Goal: Find specific fact: Find specific fact

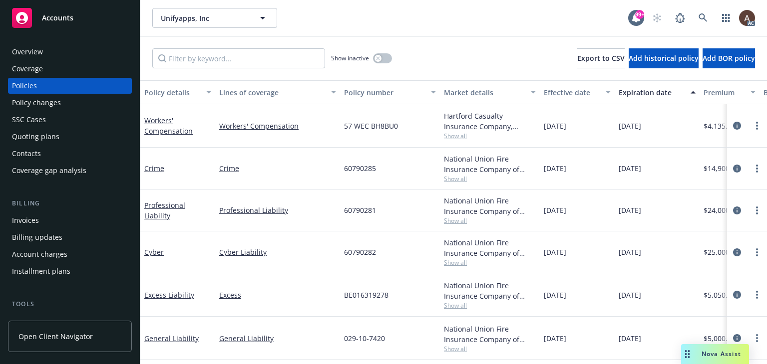
click at [46, 101] on div "Policy changes" at bounding box center [36, 103] width 49 height 16
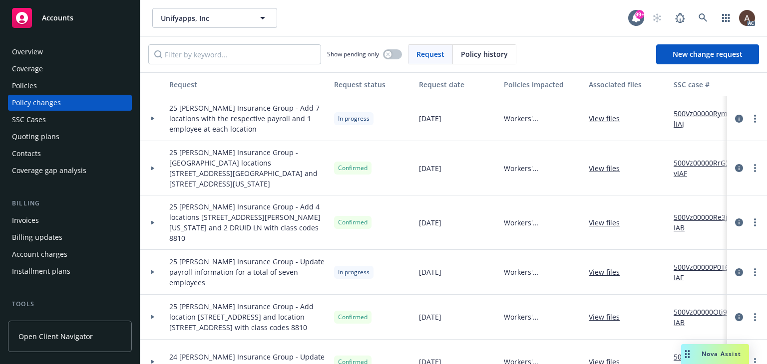
click at [154, 118] on icon at bounding box center [152, 119] width 3 height 4
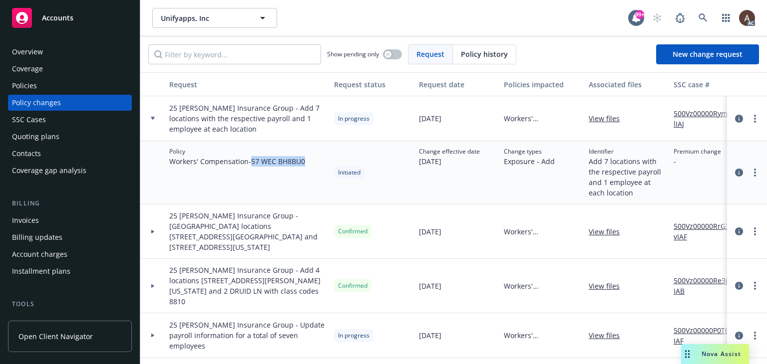
drag, startPoint x: 254, startPoint y: 163, endPoint x: 309, endPoint y: 164, distance: 55.4
click at [309, 164] on div "Policy Workers' Compensation - 57 WEC BH8BU0" at bounding box center [247, 172] width 165 height 63
copy span "57 WEC BH8BU0"
click at [266, 167] on div "Policy Workers' Compensation - 57 WEC BH8BU0" at bounding box center [247, 172] width 165 height 63
drag, startPoint x: 253, startPoint y: 162, endPoint x: 306, endPoint y: 163, distance: 52.4
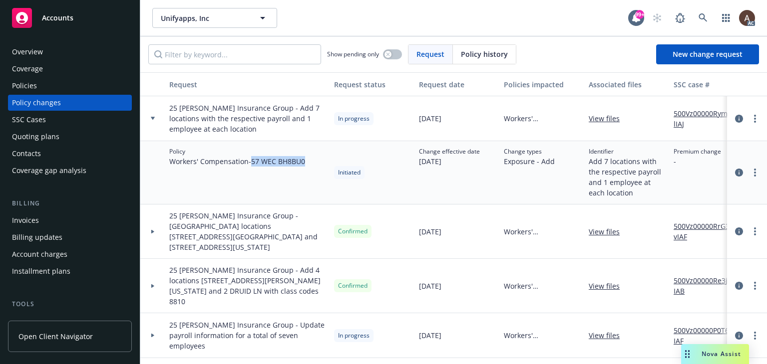
click at [305, 163] on span "Workers' Compensation - 57 WEC BH8BU0" at bounding box center [237, 161] width 136 height 10
copy span "57 WEC BH8BU0"
